Goal: Browse casually

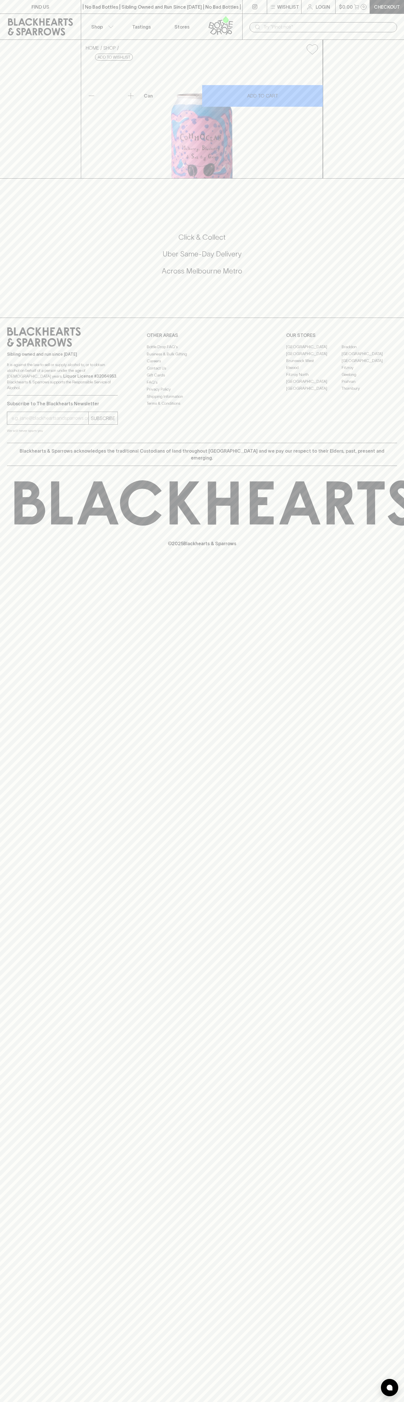
click at [380, 849] on div "FIND US | No Bad Bottles | Sibling Owned and Run Since [DATE] | No Bad Bottles …" at bounding box center [202, 701] width 404 height 1402
click at [62, 1402] on html "FIND US | No Bad Bottles | Sibling Owned and Run Since [DATE] | No Bad Bottles …" at bounding box center [202, 701] width 404 height 1402
click at [16, 873] on div "FIND US | No Bad Bottles | Sibling Owned and Run Since [DATE] | No Bad Bottles …" at bounding box center [202, 701] width 404 height 1402
